Goal: Find specific page/section: Find specific page/section

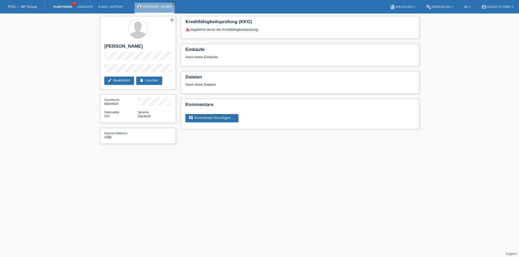
click at [69, 6] on link "Kund*innen" at bounding box center [63, 6] width 24 height 3
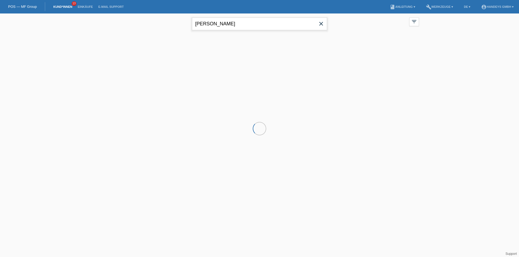
drag, startPoint x: 228, startPoint y: 25, endPoint x: 110, endPoint y: 23, distance: 118.4
click at [121, 24] on div "simon vukovic close filter_list view_module Alle Kund*innen anzeigen star Marki…" at bounding box center [259, 23] width 324 height 19
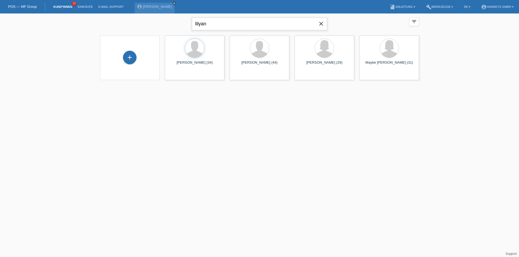
type input "lilyan"
click at [186, 78] on div "launch Anzeigen" at bounding box center [177, 76] width 24 height 8
click at [179, 76] on span "Anzeigen" at bounding box center [180, 75] width 15 height 4
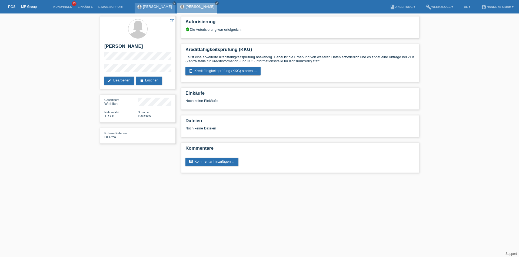
click at [160, 5] on link "[PERSON_NAME]" at bounding box center [157, 7] width 29 height 4
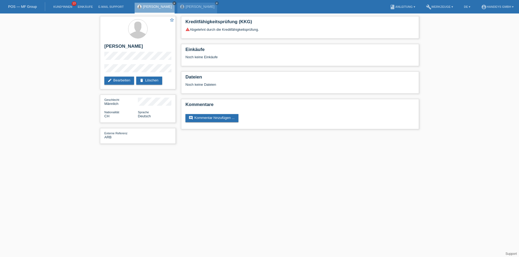
click at [173, 3] on icon "close" at bounding box center [174, 3] width 3 height 3
